Goal: Information Seeking & Learning: Learn about a topic

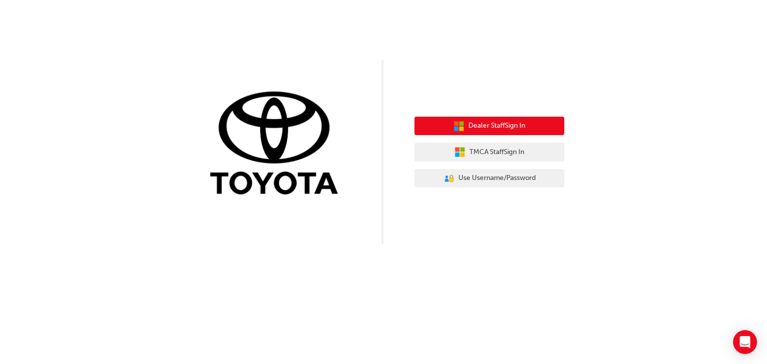
click at [490, 123] on span "Dealer Staff Sign In" at bounding box center [496, 125] width 57 height 11
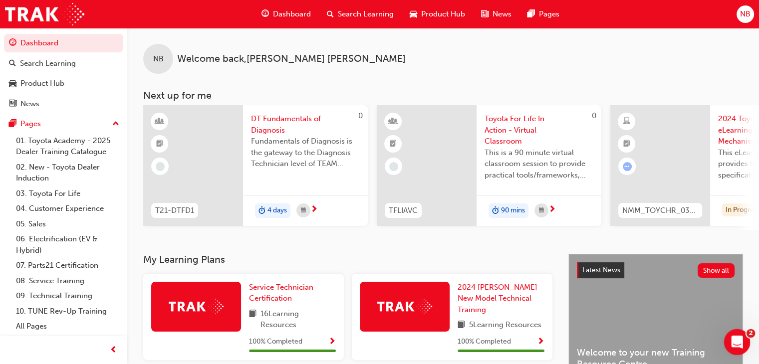
click at [746, 335] on div "Open Intercom Messenger" at bounding box center [735, 340] width 33 height 33
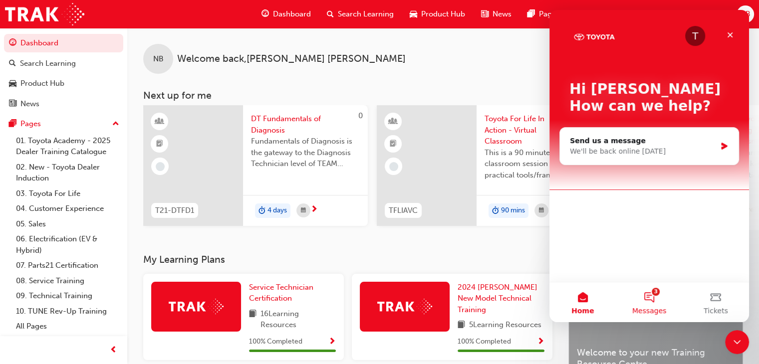
click at [648, 294] on button "3 Messages" at bounding box center [649, 303] width 66 height 40
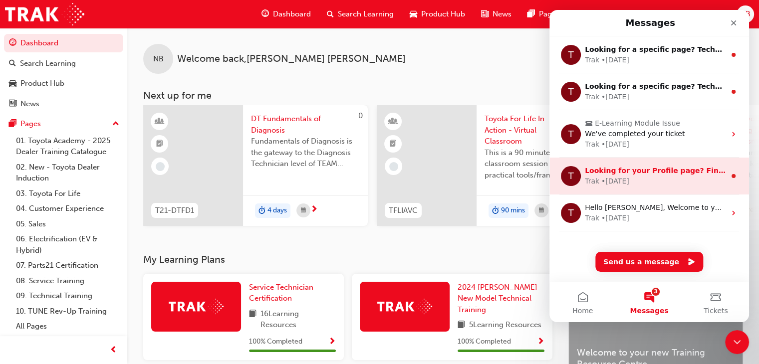
click at [648, 180] on div "Trak • 64w ago" at bounding box center [655, 181] width 141 height 10
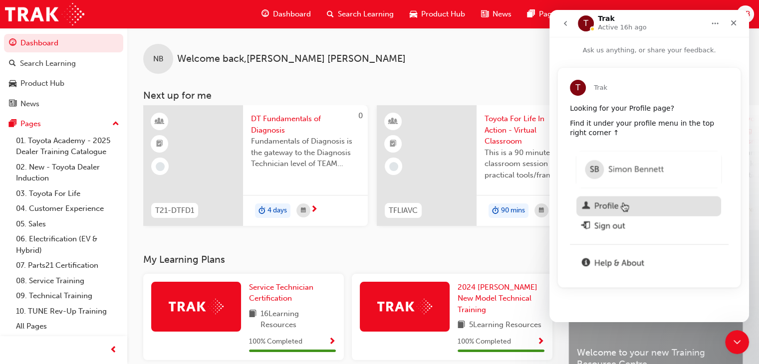
click at [570, 23] on button "go back" at bounding box center [565, 23] width 19 height 19
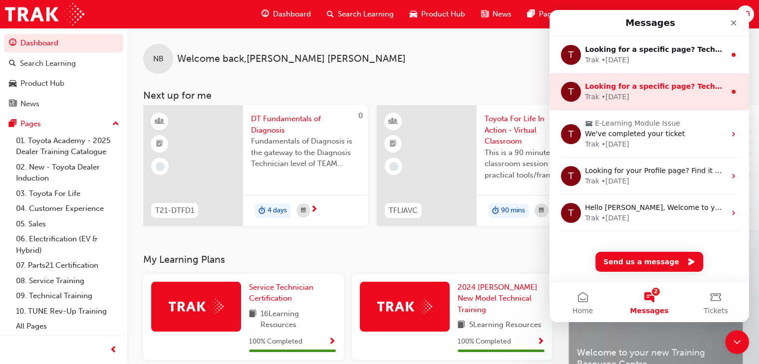
click at [627, 93] on div "• 30w ago" at bounding box center [616, 97] width 28 height 10
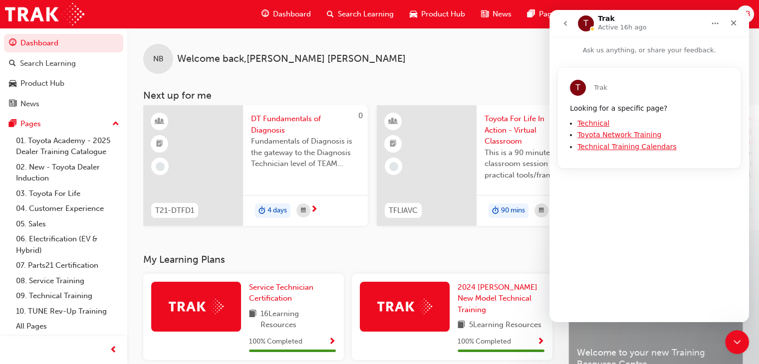
click at [564, 29] on button "go back" at bounding box center [565, 23] width 19 height 19
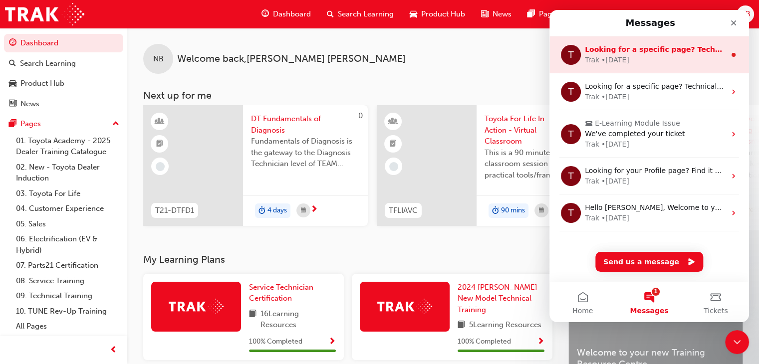
click at [645, 60] on div "Trak • 9w ago" at bounding box center [655, 60] width 141 height 10
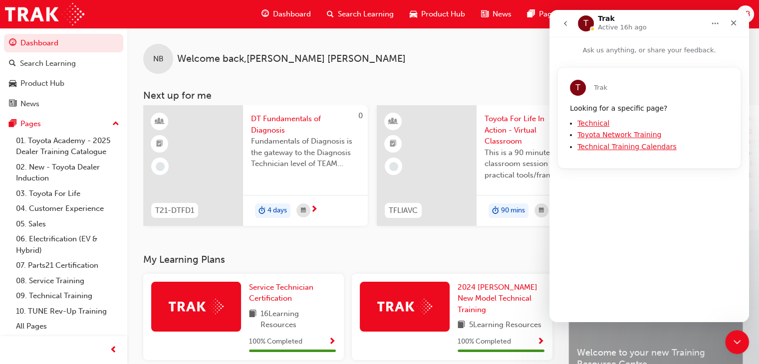
click at [569, 24] on icon "go back" at bounding box center [566, 23] width 8 height 8
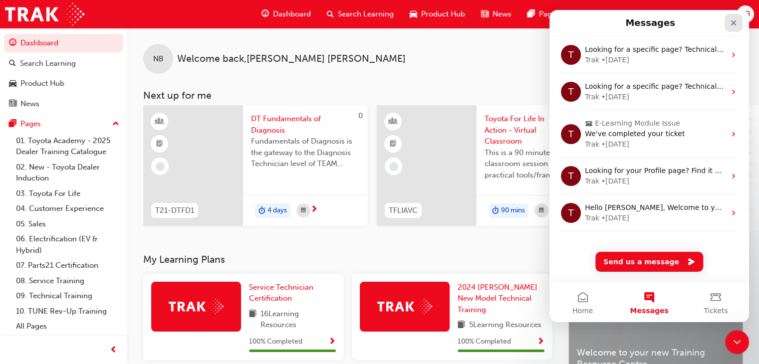
click at [736, 22] on icon "Close" at bounding box center [734, 23] width 8 height 8
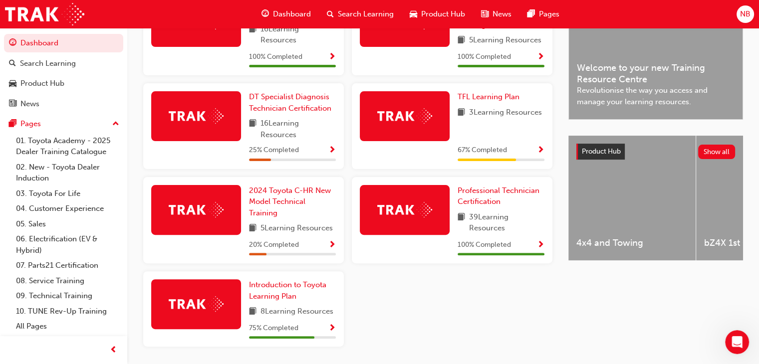
scroll to position [300, 0]
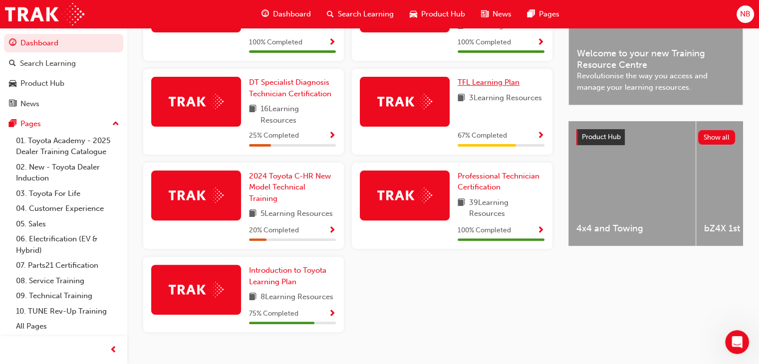
click at [493, 86] on span "TFL Learning Plan" at bounding box center [489, 82] width 62 height 9
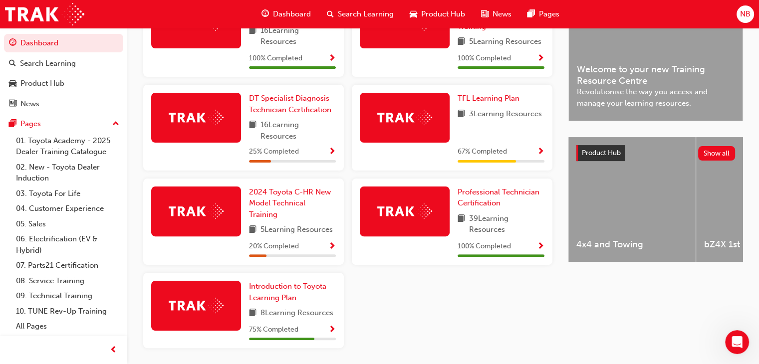
scroll to position [317, 0]
